Goal: Find specific fact: Find specific fact

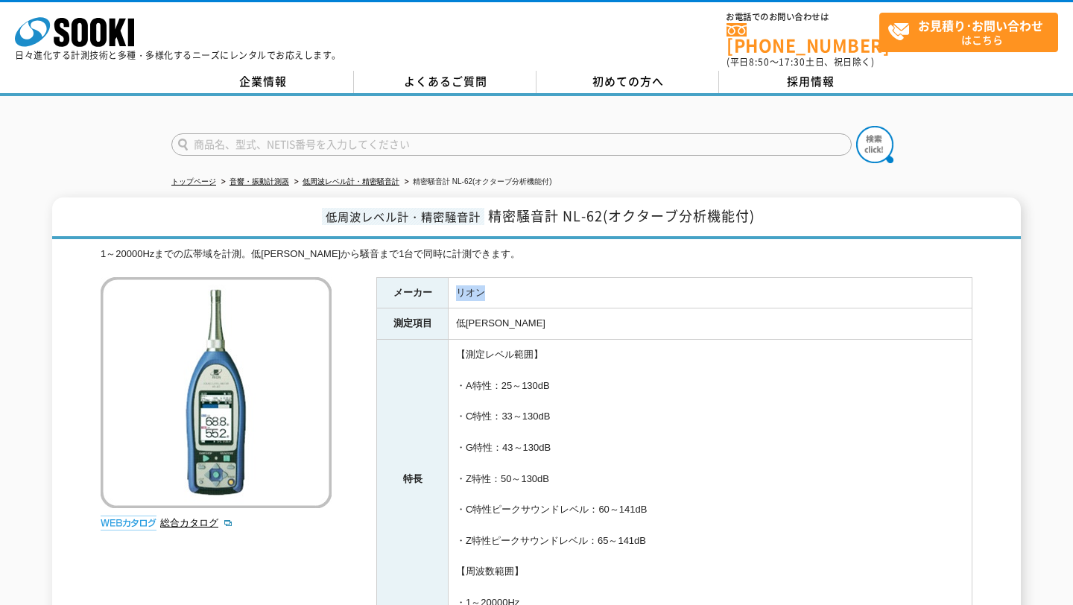
drag, startPoint x: 459, startPoint y: 282, endPoint x: 521, endPoint y: 282, distance: 61.9
click at [521, 282] on td "リオン" at bounding box center [711, 292] width 524 height 31
copy td "リオン"
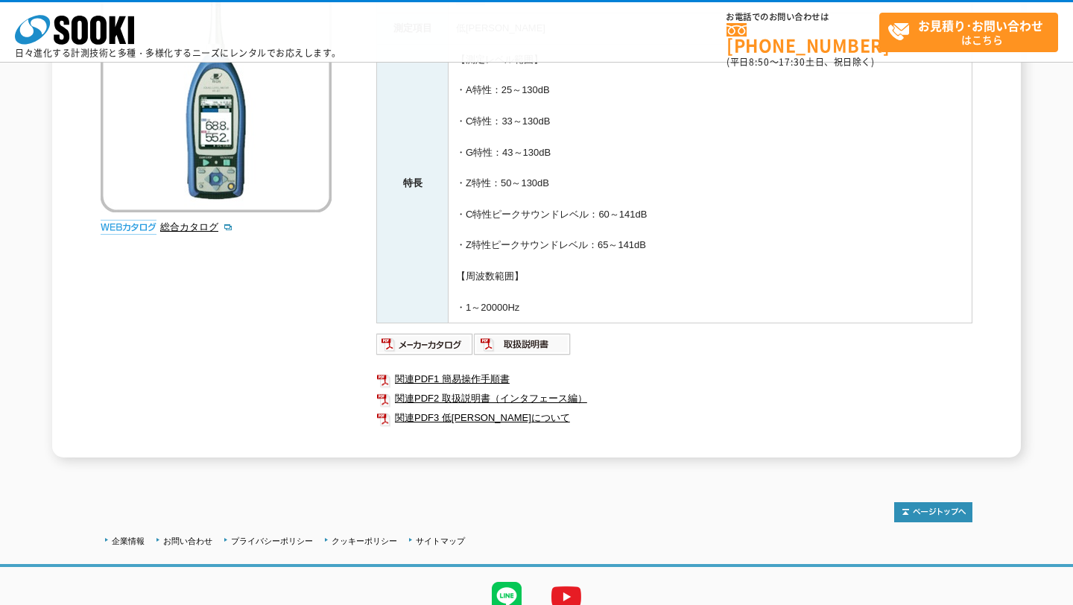
scroll to position [160, 0]
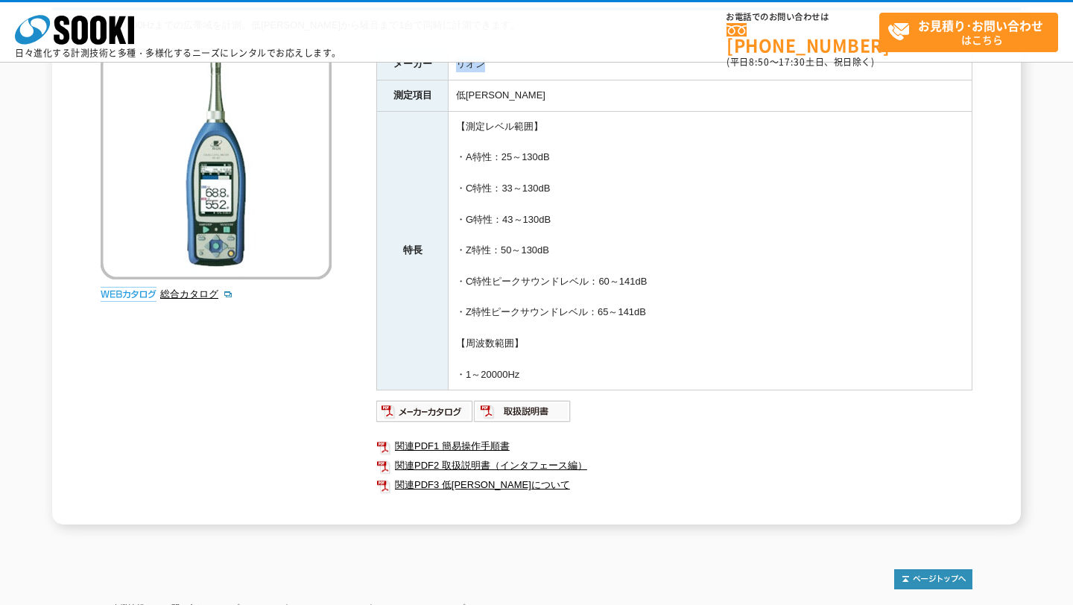
drag, startPoint x: 543, startPoint y: 370, endPoint x: 458, endPoint y: 127, distance: 257.7
click at [457, 127] on td "【測定レベル範囲】 ・A特性：25～130dB ・C特性：33～130dB ・G特性：43～130dB ・Z特性：50～130dB ・C特性ピークサウンドレベ…" at bounding box center [711, 251] width 524 height 280
copy td "【測定レベル範囲】 ・A特性：25～130dB ・C特性：33～130dB ・G特性：43～130dB ・Z特性：50～130dB ・C特性ピークサウンドレベ…"
